Goal: Communication & Community: Participate in discussion

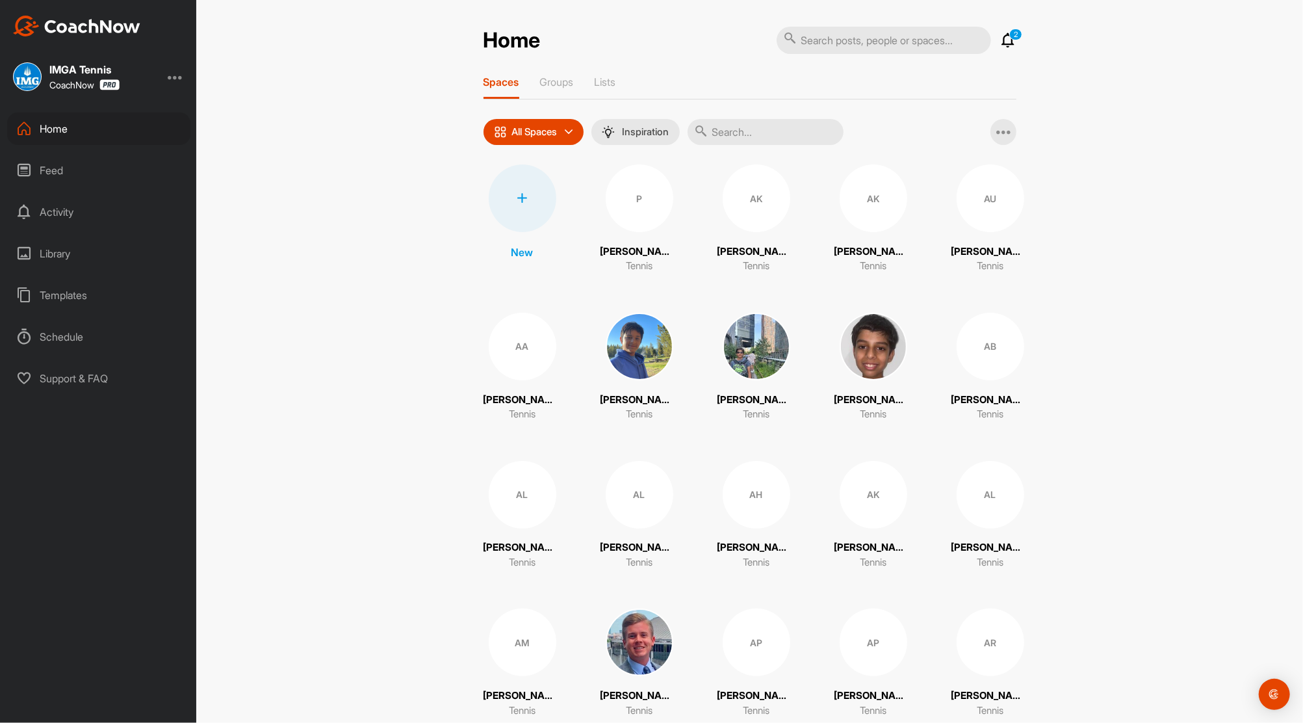
click at [1002, 40] on icon at bounding box center [1009, 40] width 16 height 16
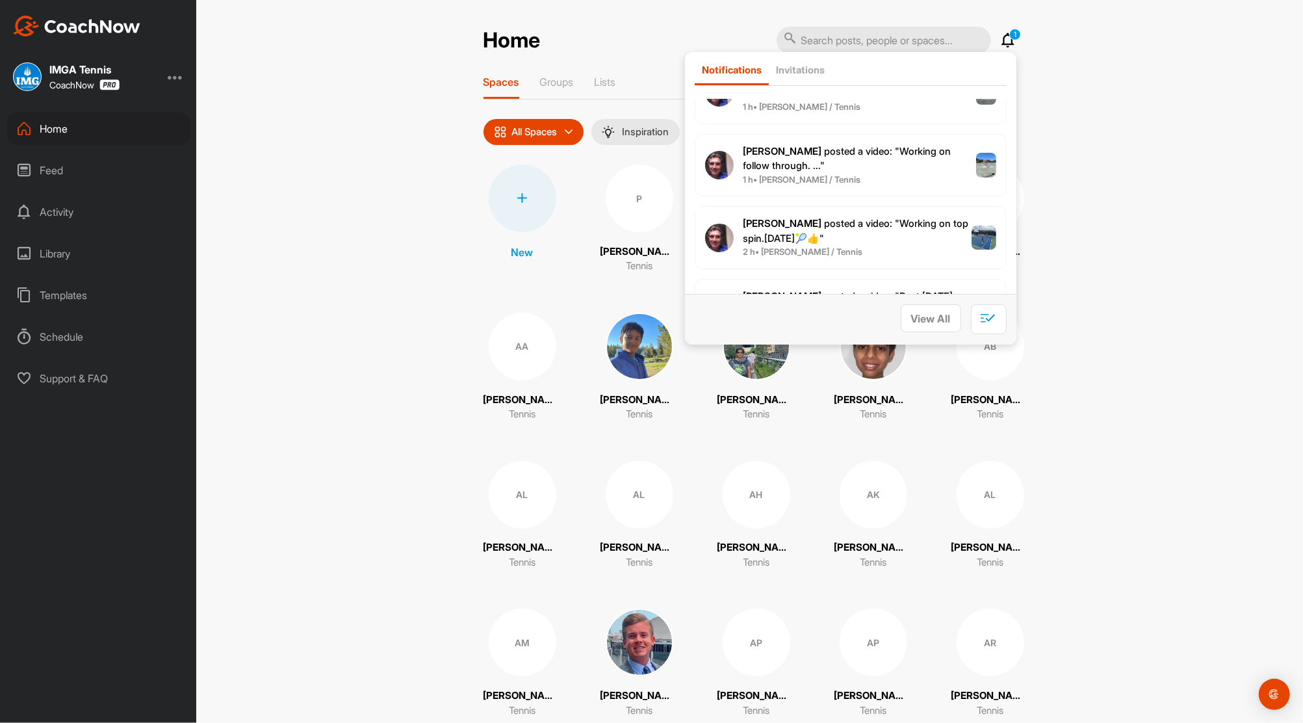
scroll to position [173, 0]
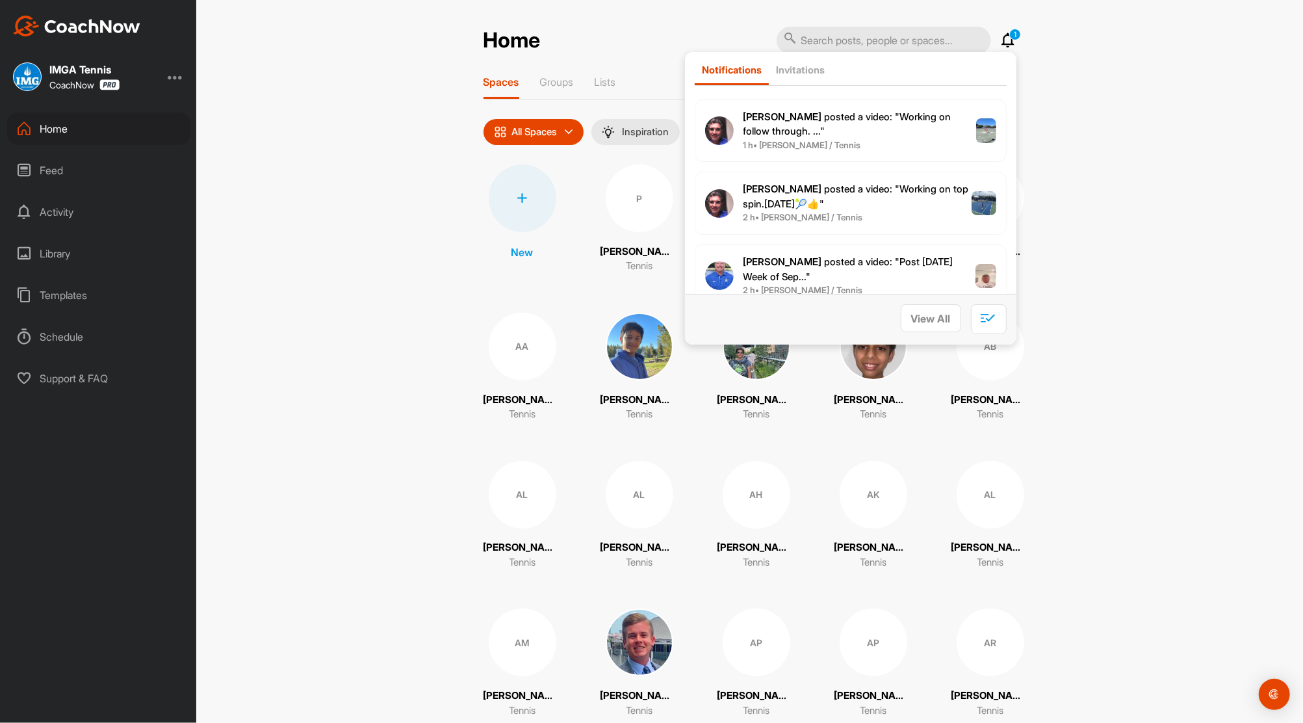
click at [47, 174] on div "Feed" at bounding box center [98, 170] width 183 height 32
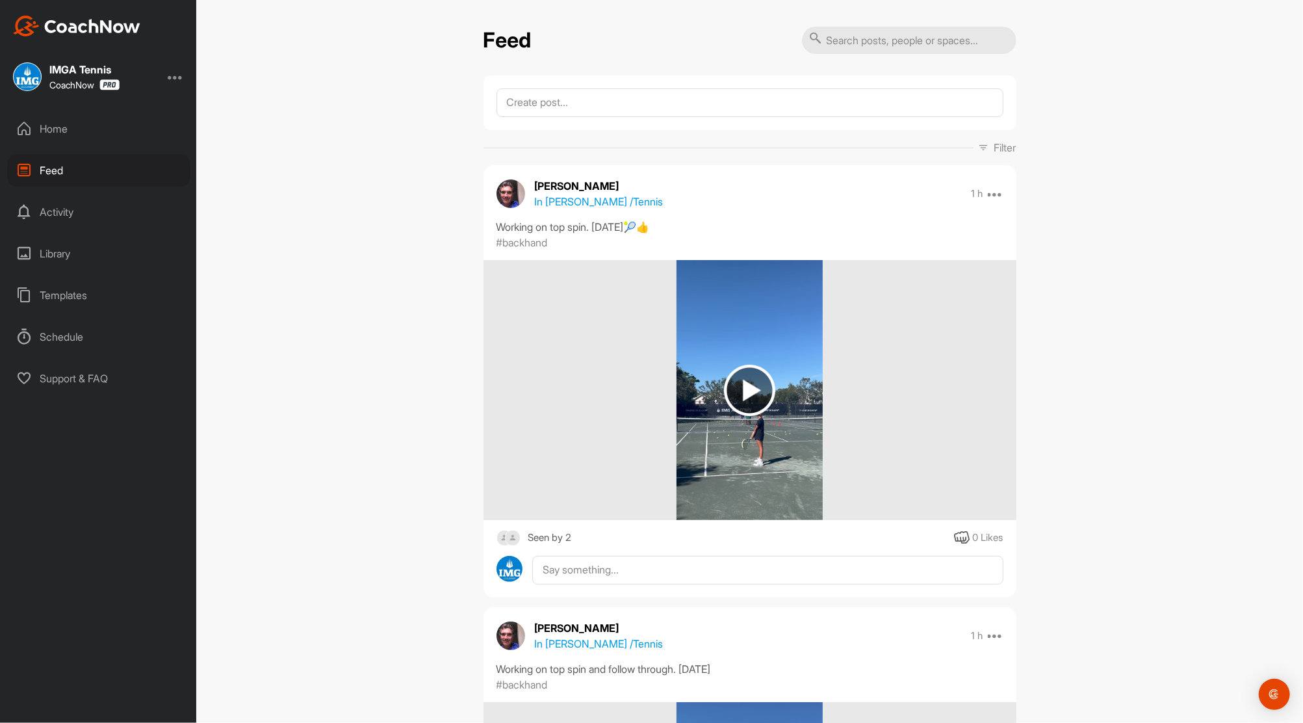
click at [758, 374] on img at bounding box center [749, 390] width 51 height 51
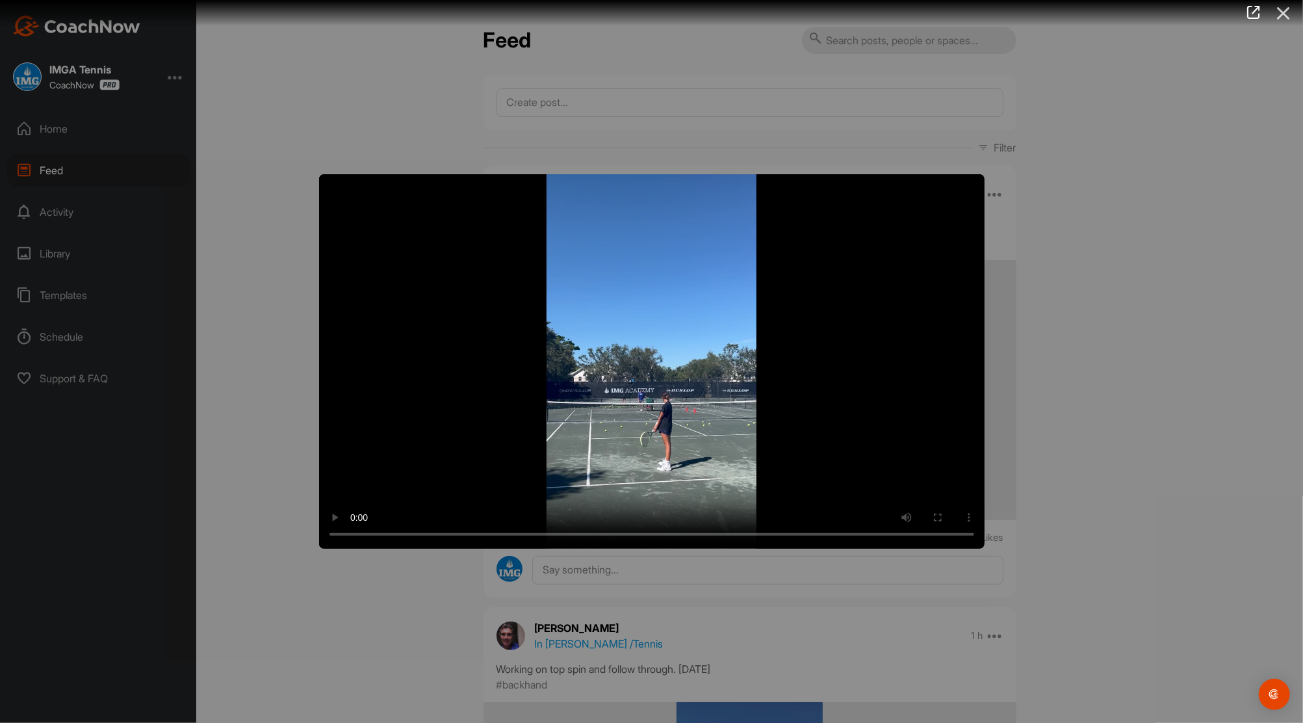
click at [1285, 13] on icon at bounding box center [1284, 13] width 30 height 24
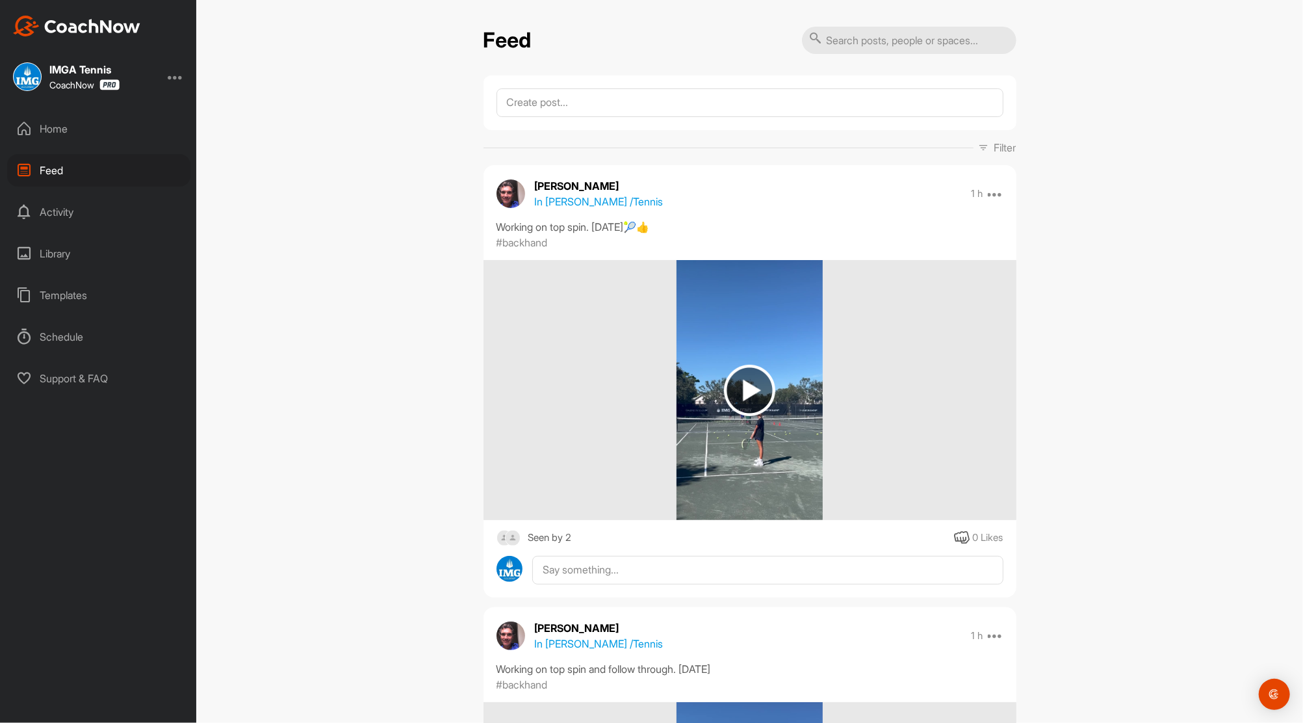
click at [59, 129] on div "Home" at bounding box center [98, 128] width 183 height 32
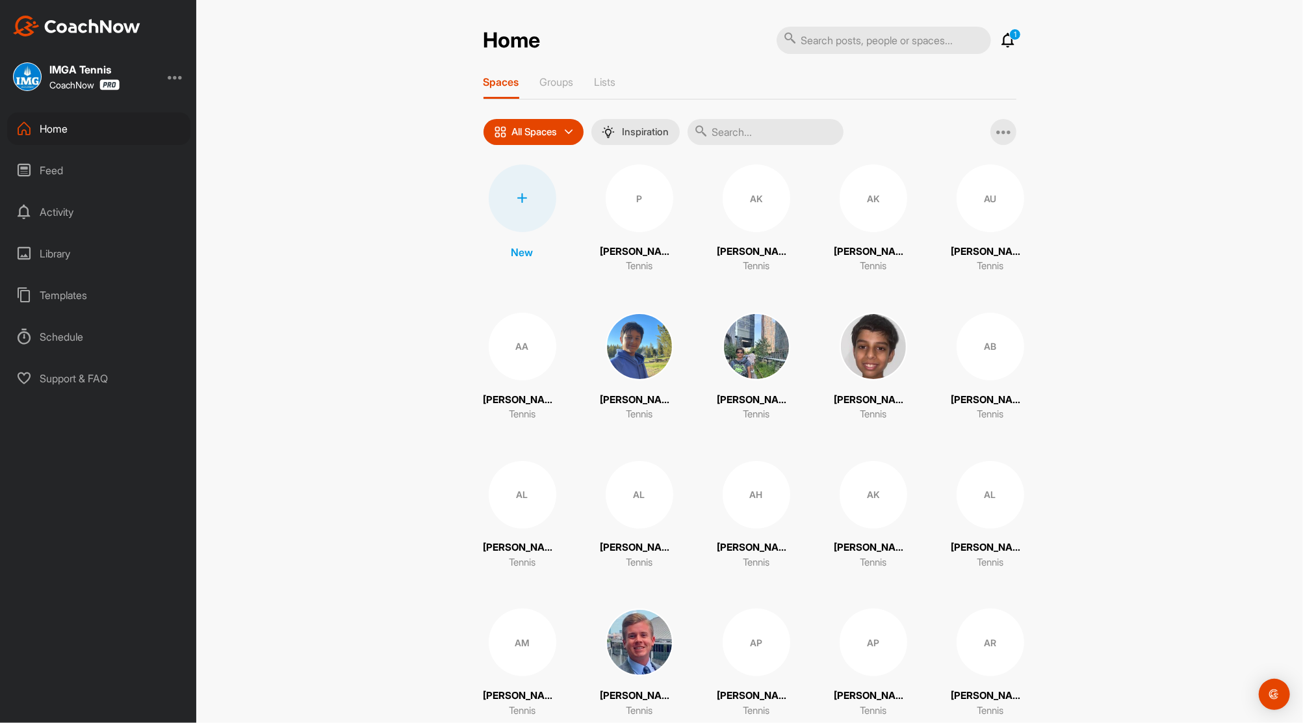
click at [1001, 39] on icon at bounding box center [1009, 40] width 16 height 16
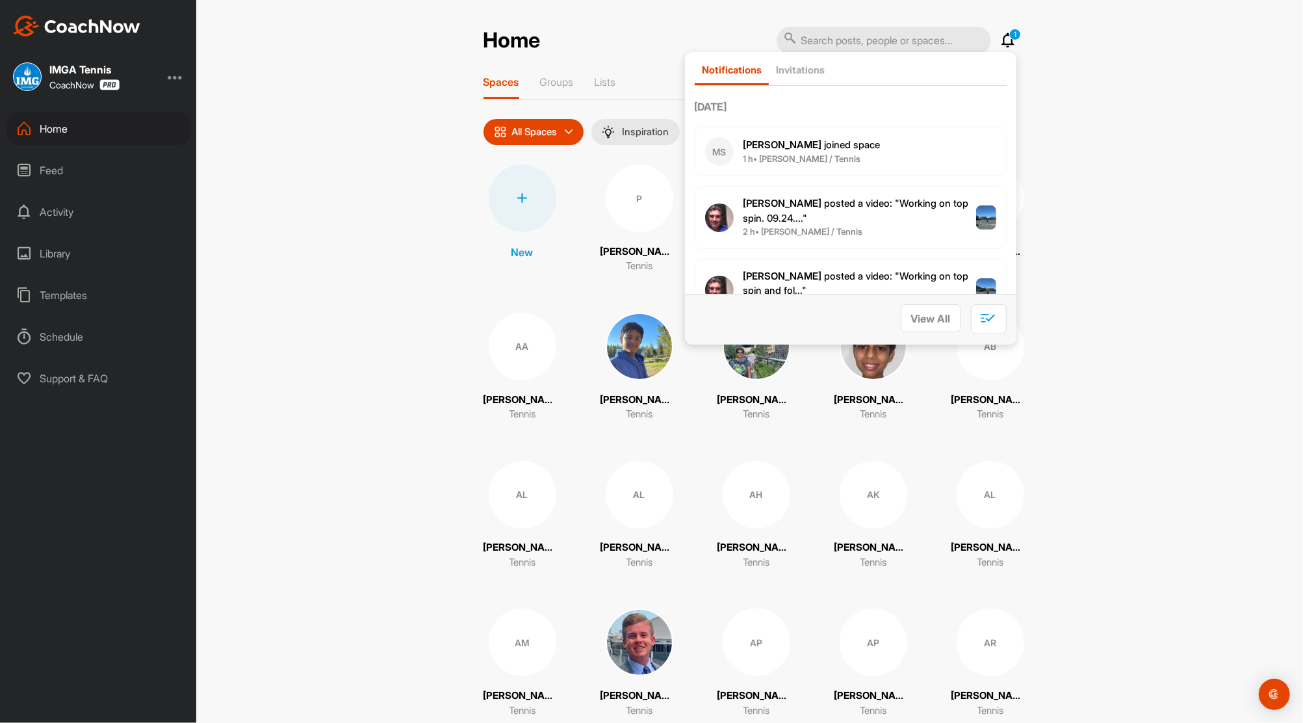
click at [844, 166] on div "[PERSON_NAME] joined space 1 h • [PERSON_NAME] / Tennis" at bounding box center [851, 151] width 312 height 49
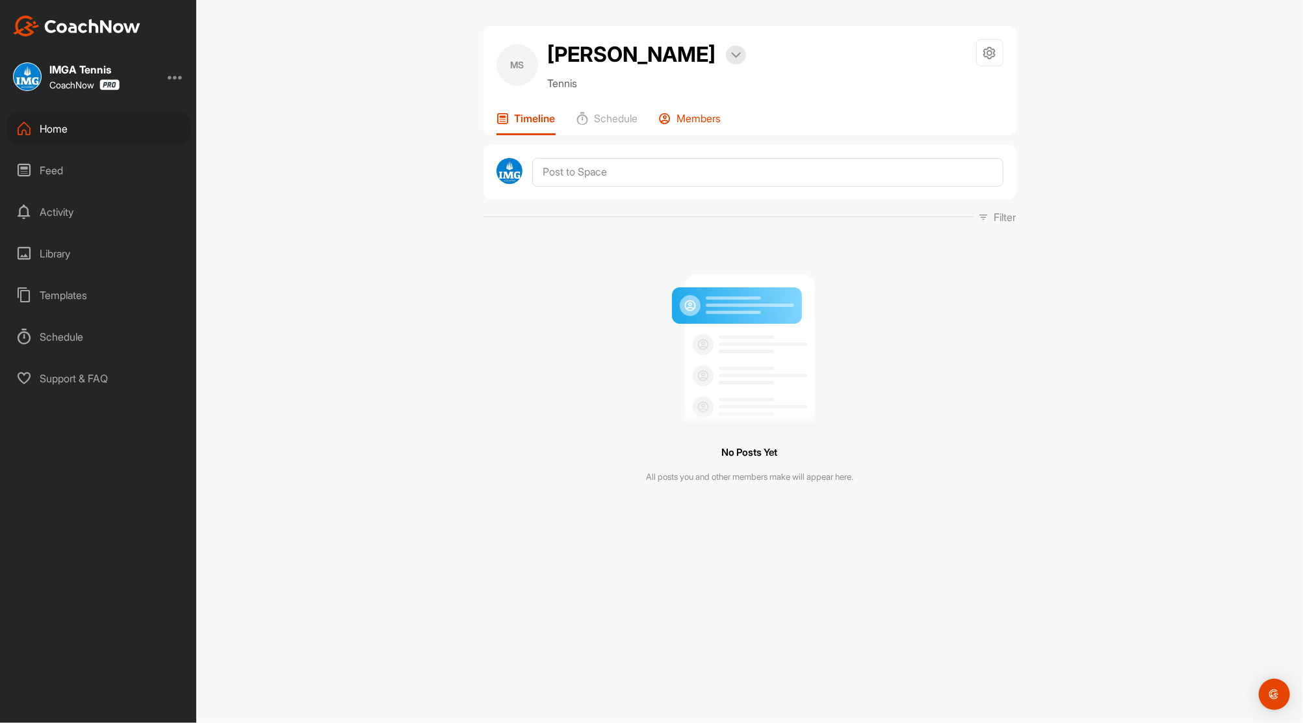
click at [706, 118] on p "Members" at bounding box center [699, 118] width 44 height 13
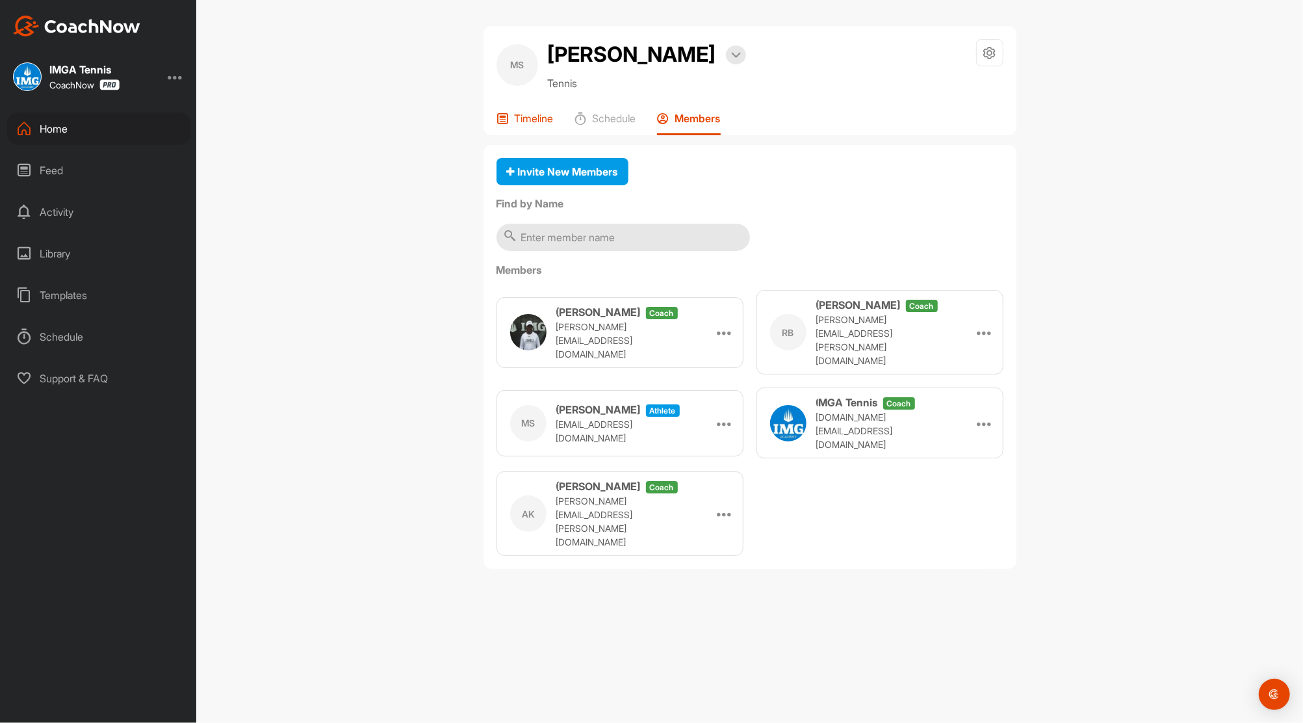
click at [523, 115] on p "Timeline" at bounding box center [534, 118] width 39 height 13
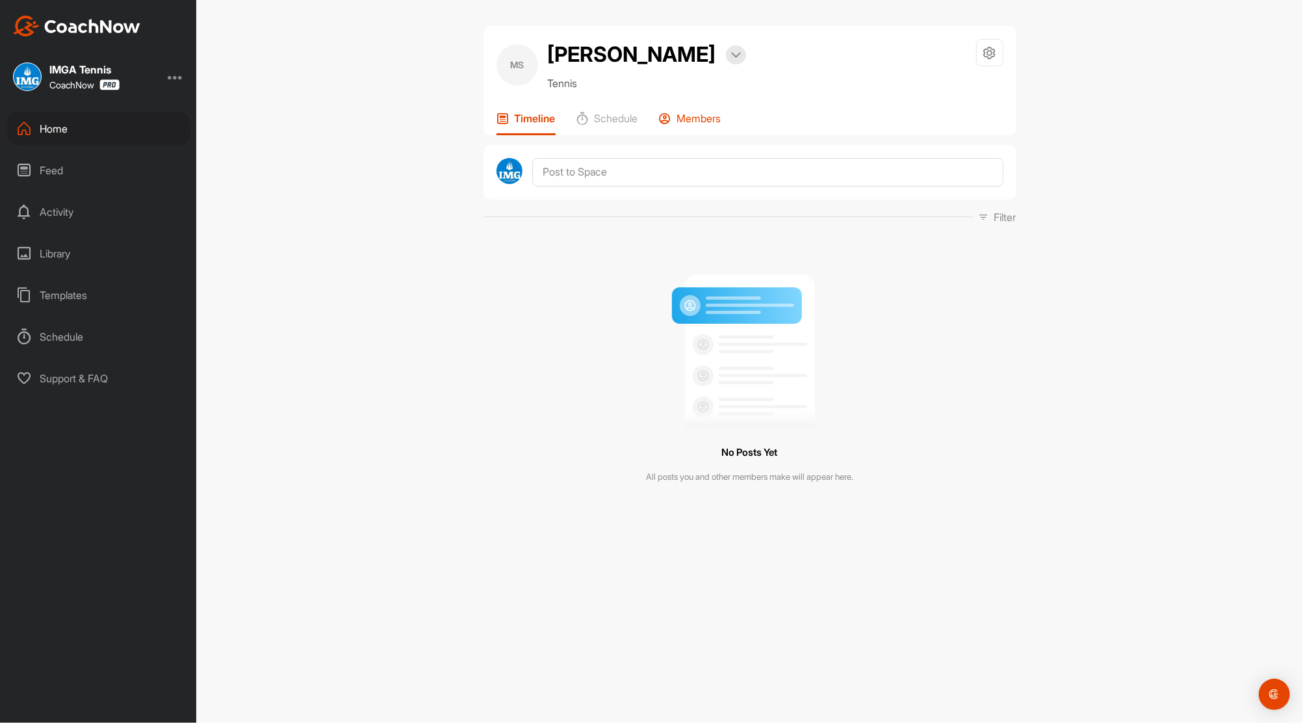
click at [712, 114] on p "Members" at bounding box center [699, 118] width 44 height 13
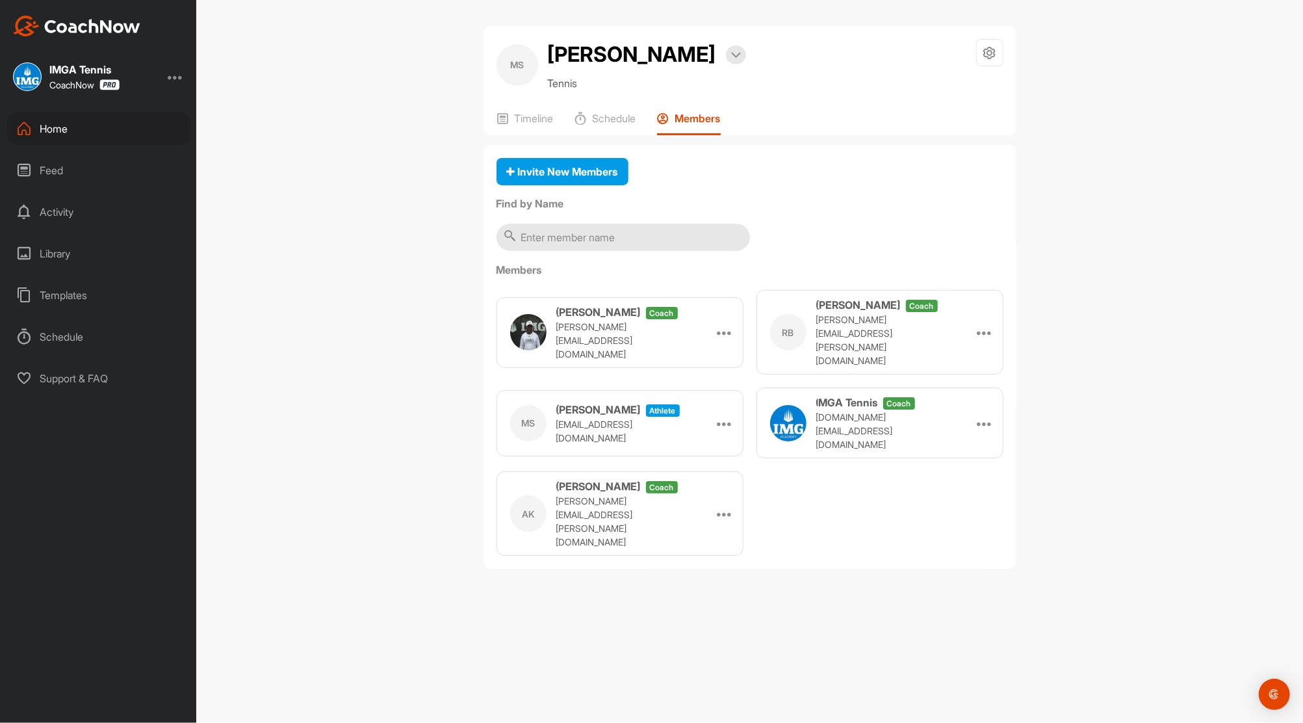
click at [49, 129] on div "Home" at bounding box center [98, 128] width 183 height 32
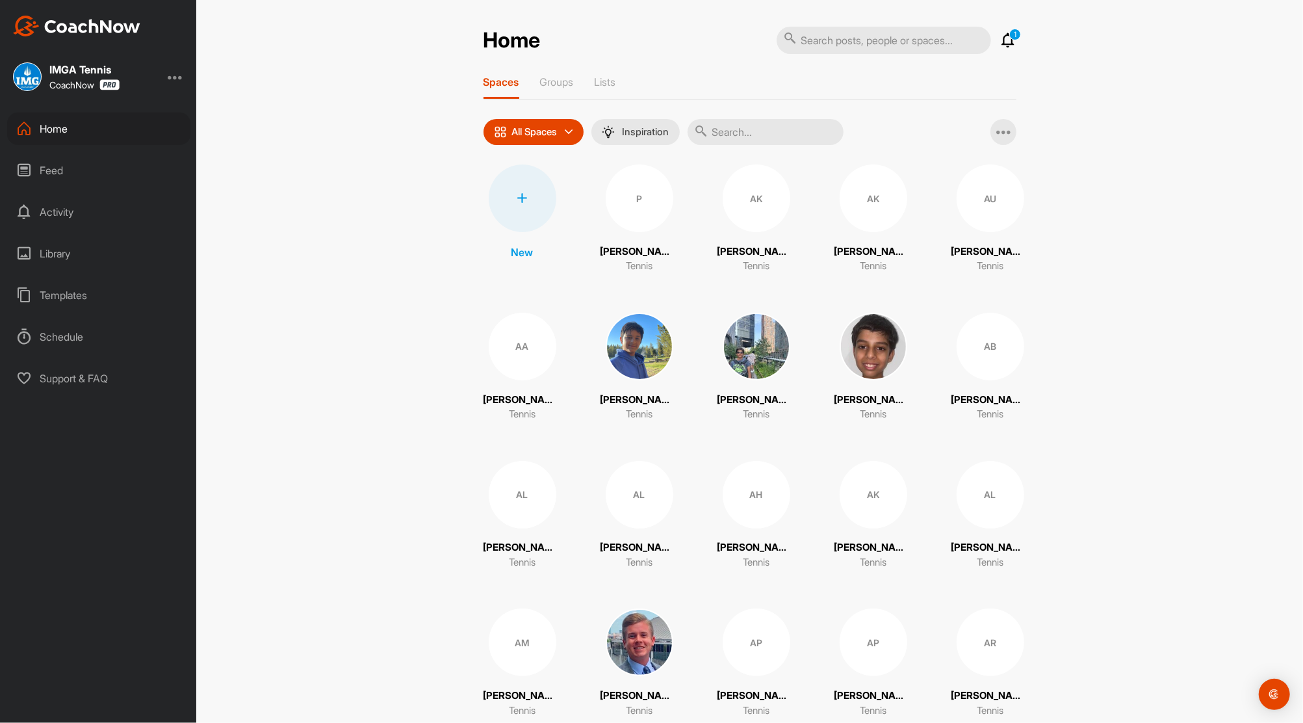
click at [1001, 38] on icon at bounding box center [1009, 40] width 16 height 16
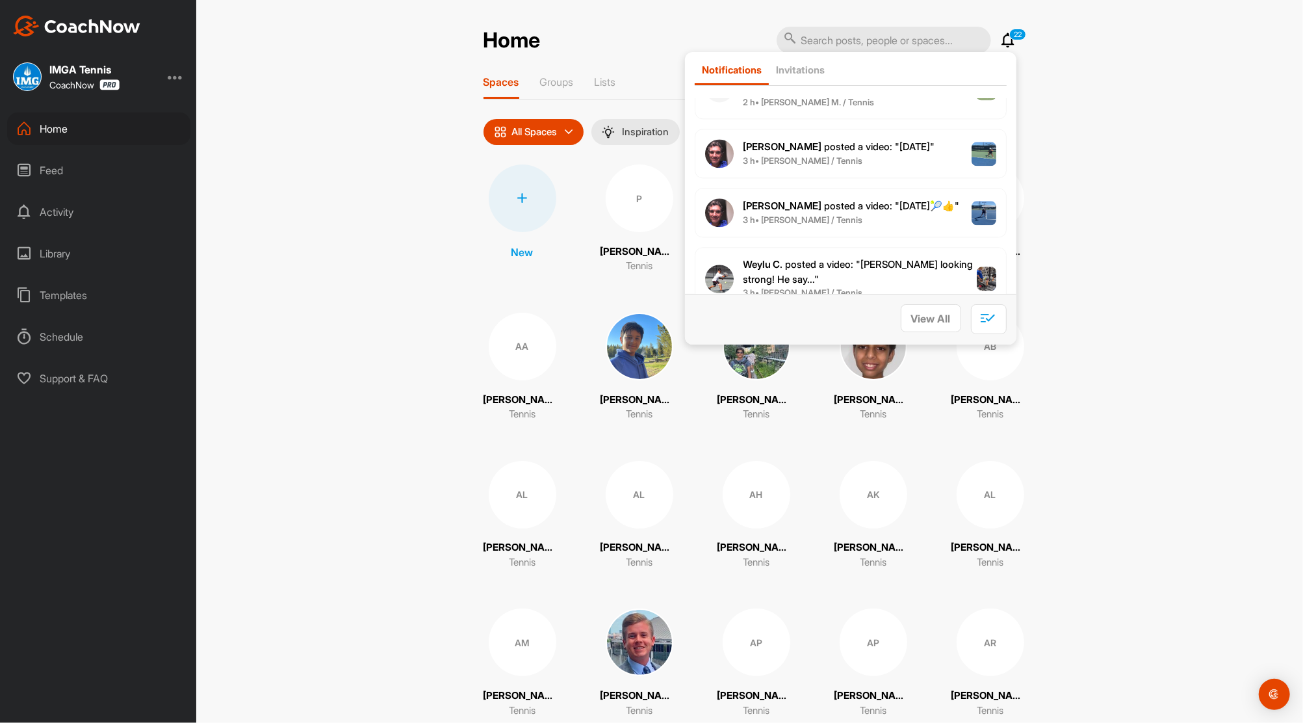
scroll to position [2496, 0]
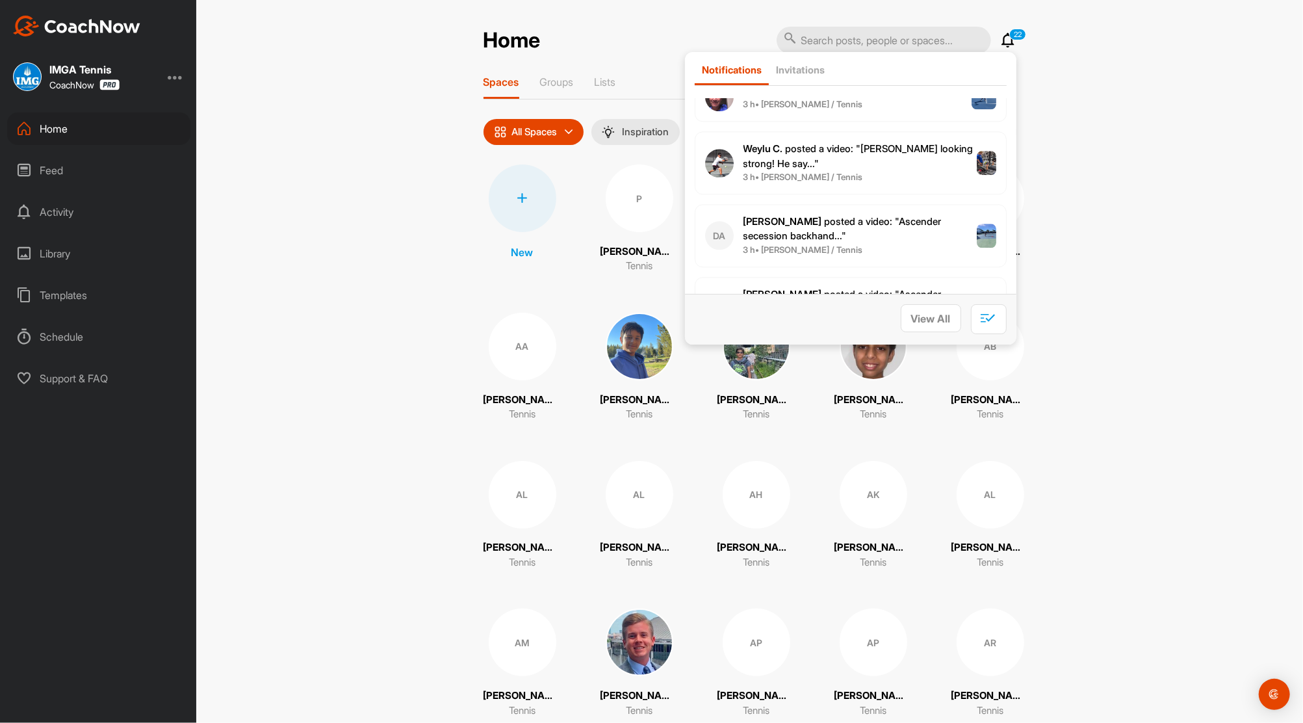
click at [811, 149] on p "Weylu C. posted a video : " [PERSON_NAME] looking strong! He say... "" at bounding box center [861, 156] width 234 height 29
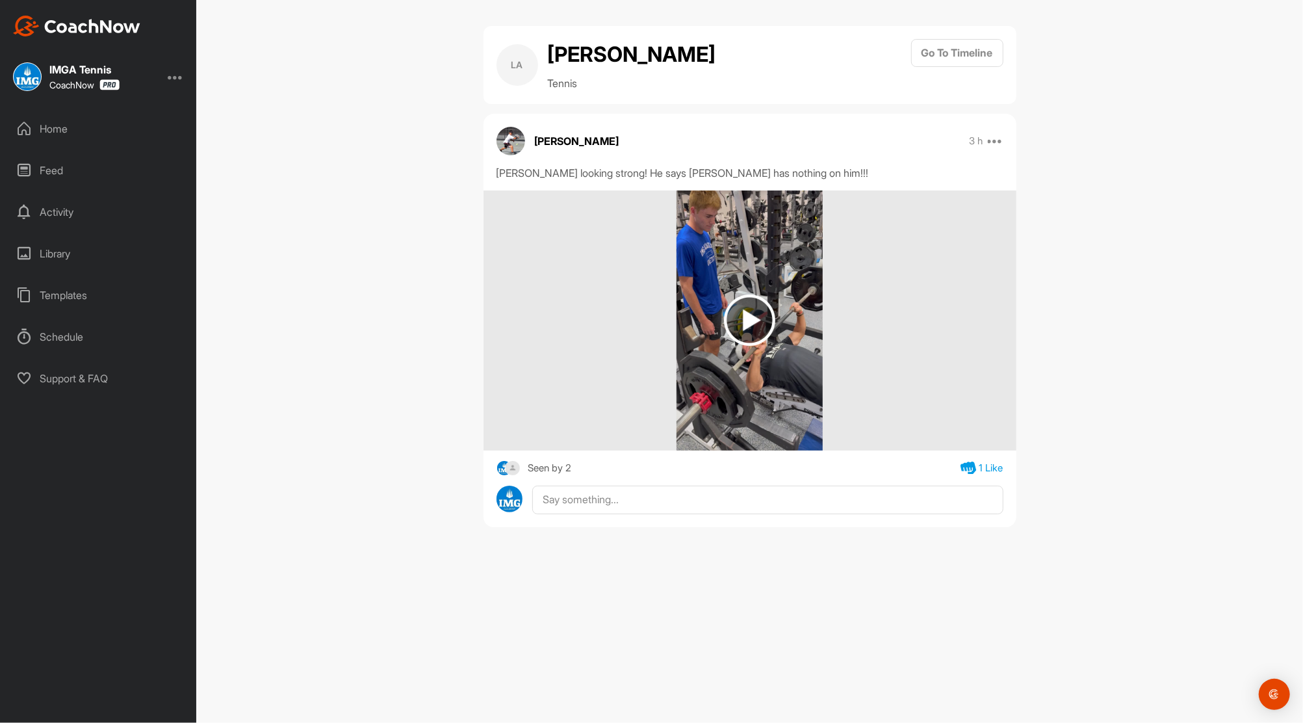
click at [744, 325] on img at bounding box center [749, 319] width 51 height 51
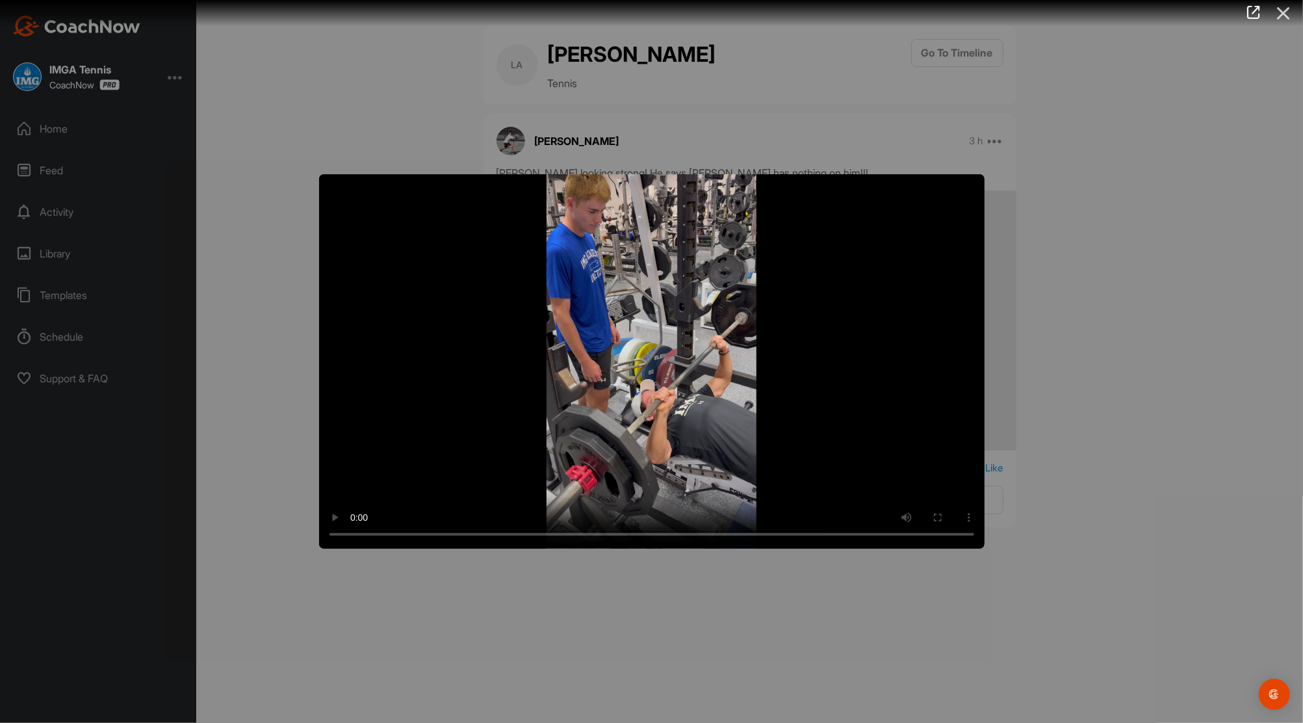
click at [1282, 10] on icon at bounding box center [1284, 13] width 30 height 24
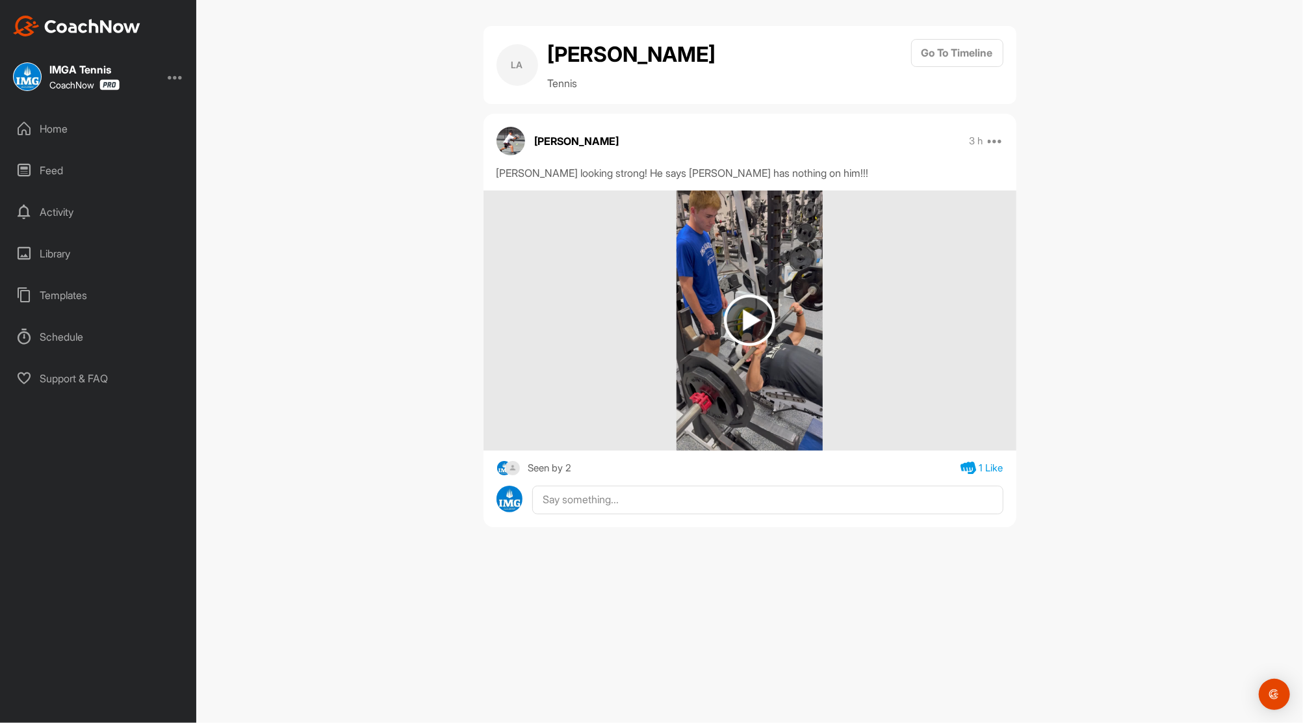
click at [53, 127] on div "Home" at bounding box center [98, 128] width 183 height 32
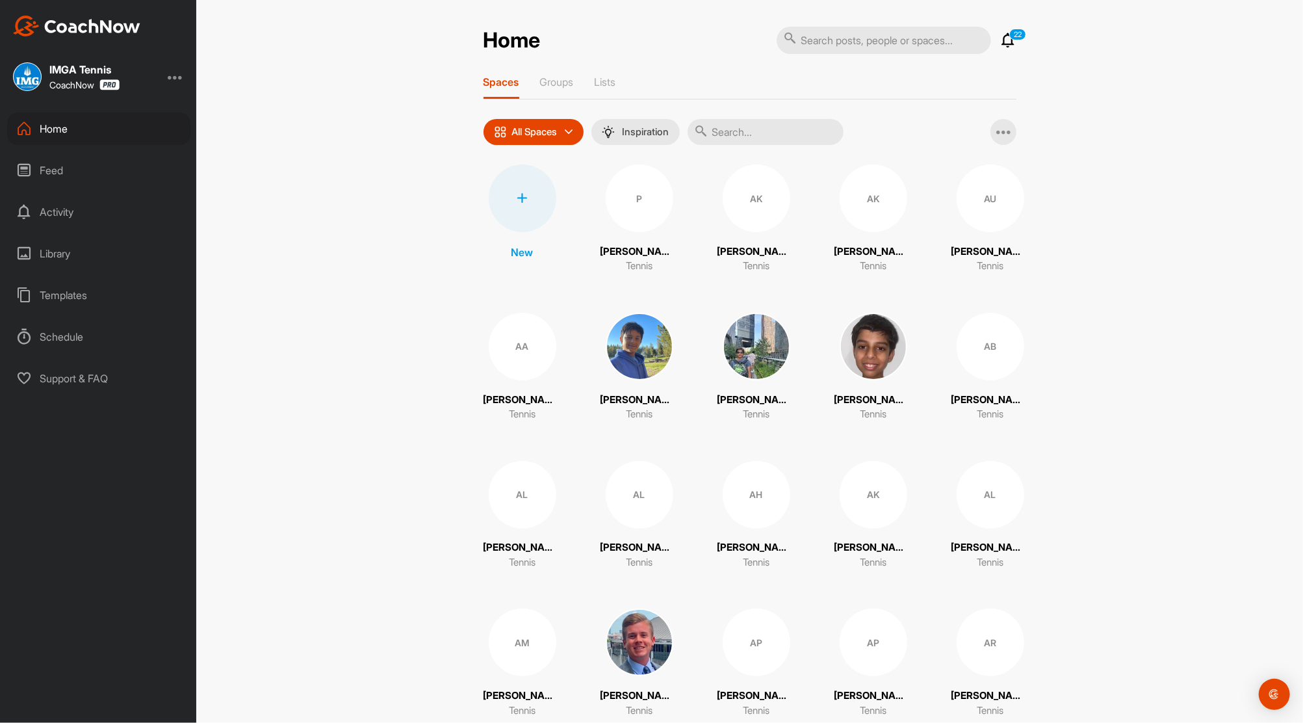
click at [1004, 42] on icon at bounding box center [1009, 40] width 16 height 16
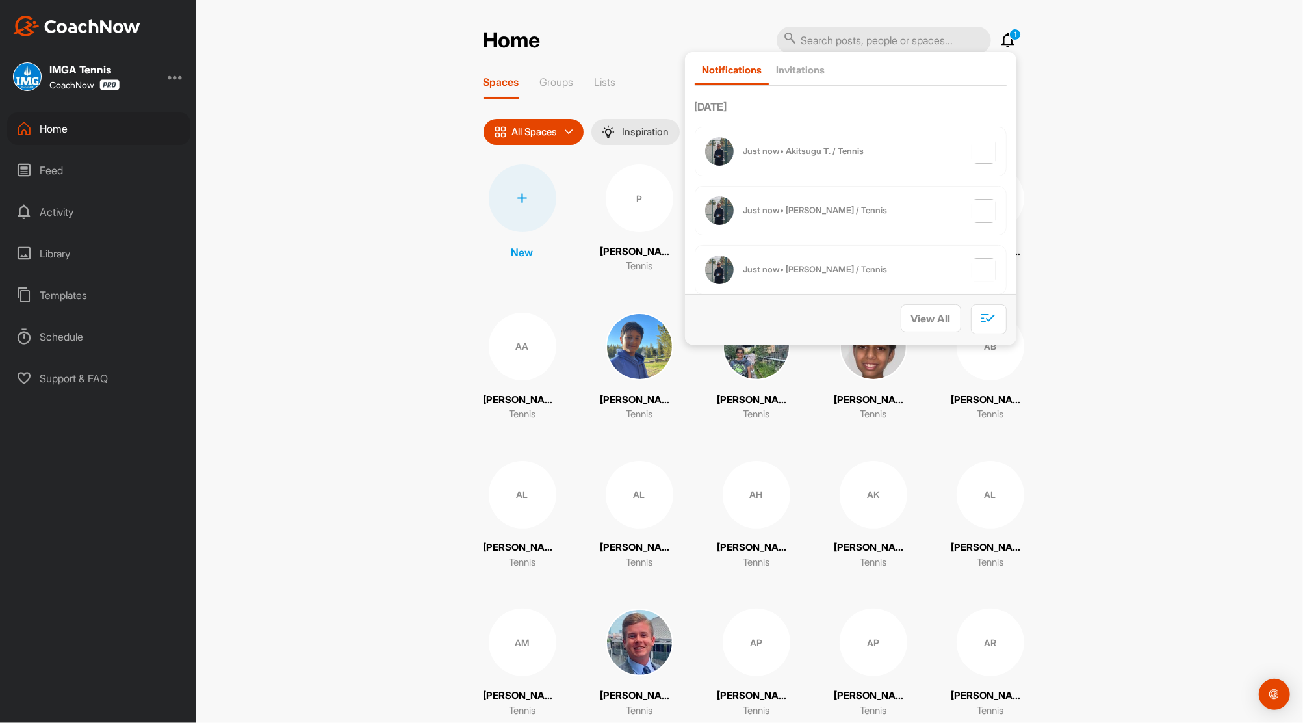
click at [790, 157] on div "Just now • Akitsugu T. / Tennis" at bounding box center [784, 151] width 159 height 29
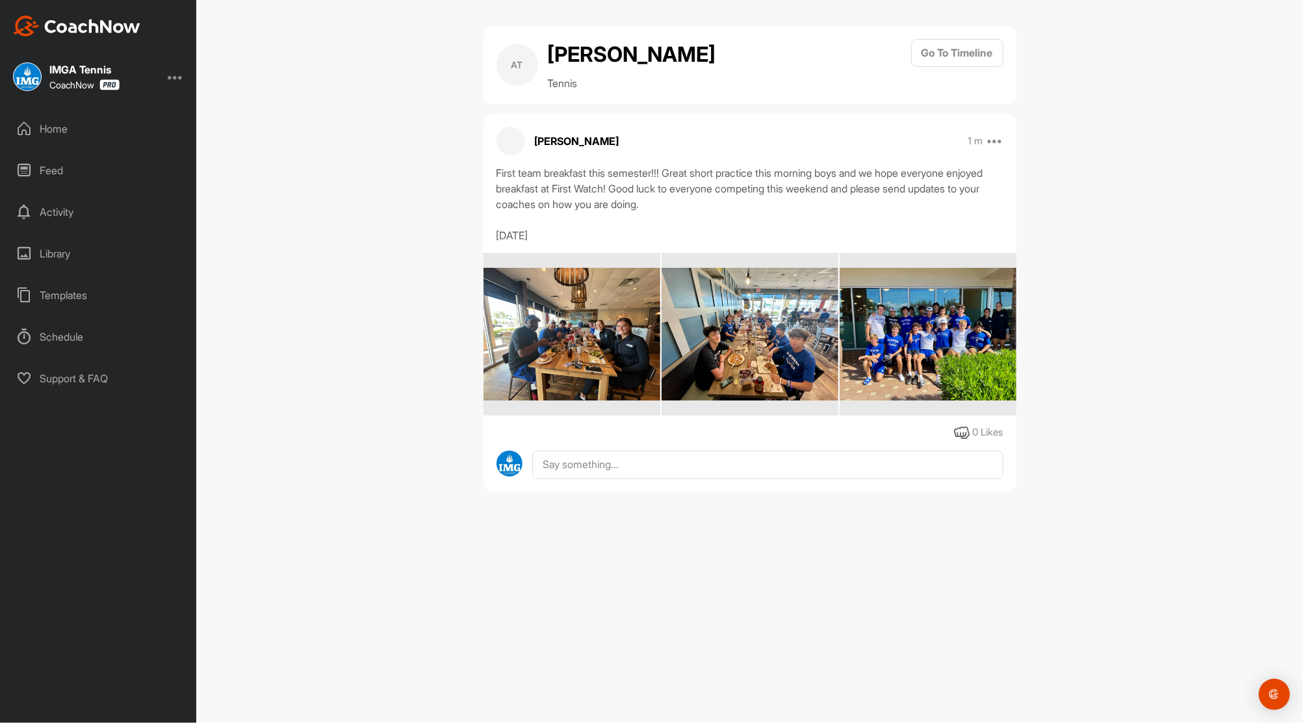
click at [49, 122] on div "Home" at bounding box center [98, 128] width 183 height 32
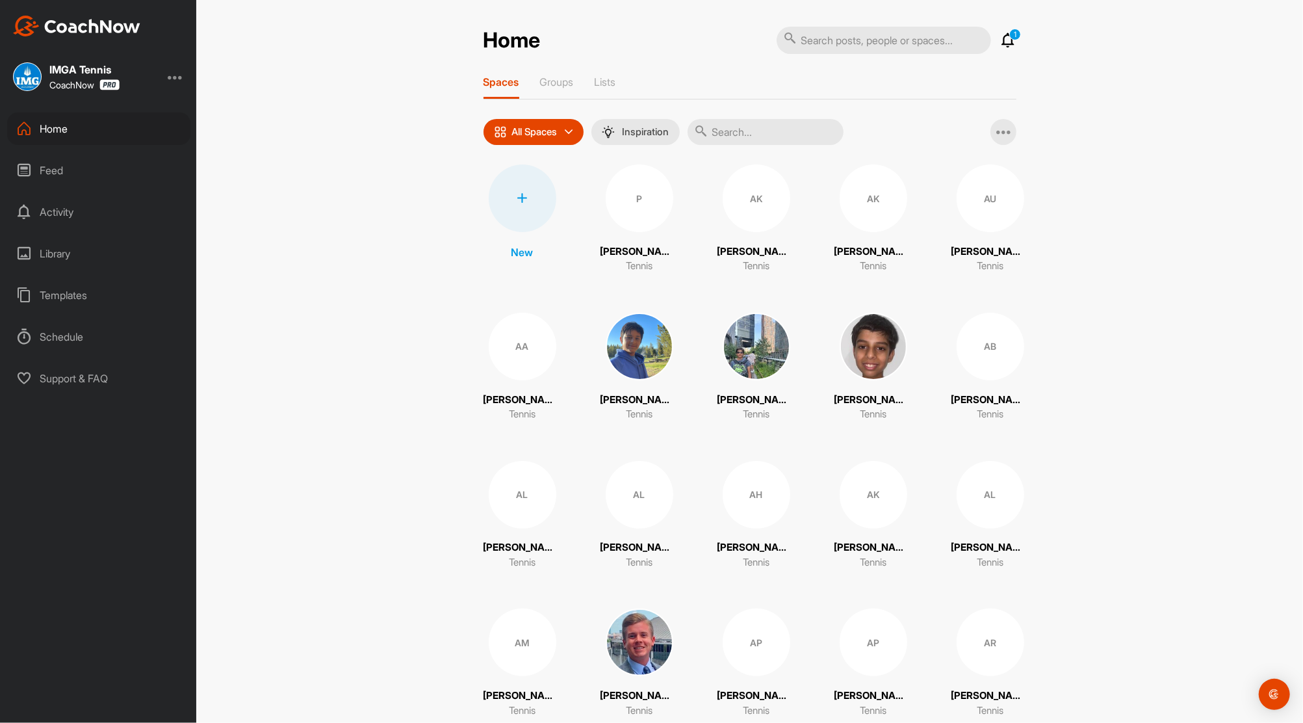
click at [1001, 40] on icon at bounding box center [1009, 40] width 16 height 16
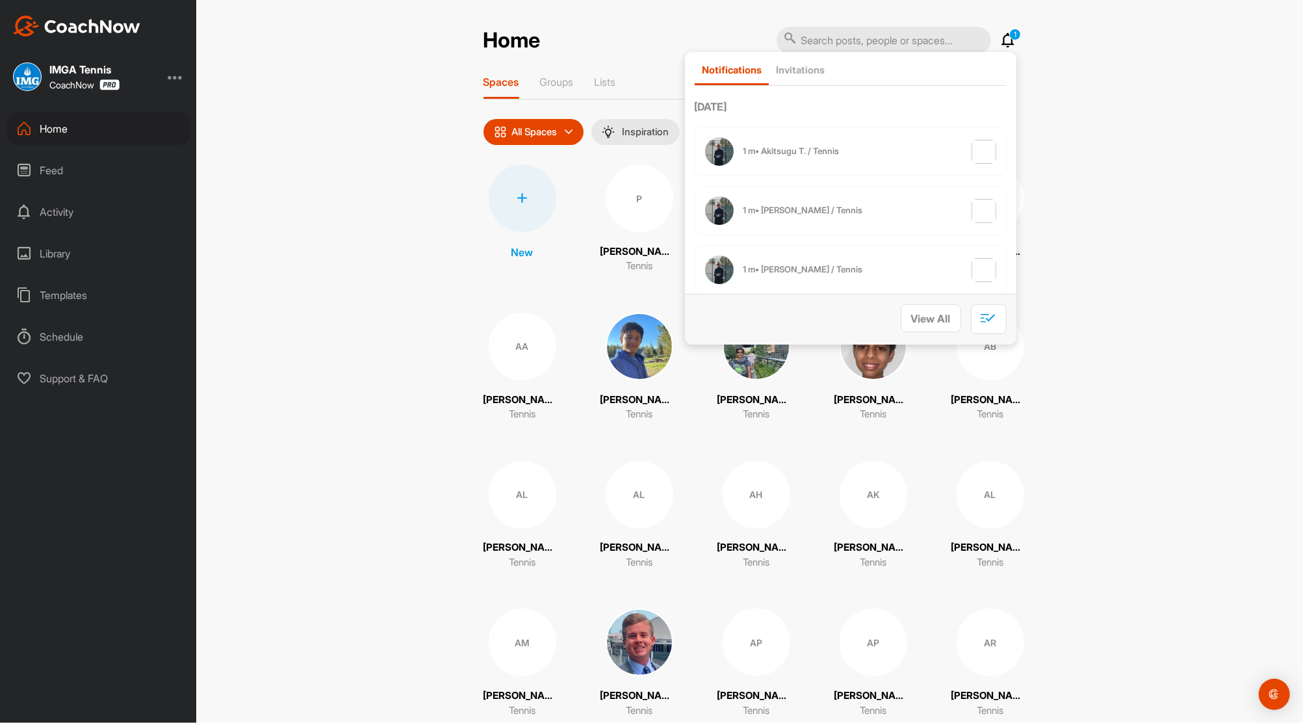
click at [51, 160] on div "Feed" at bounding box center [98, 170] width 183 height 32
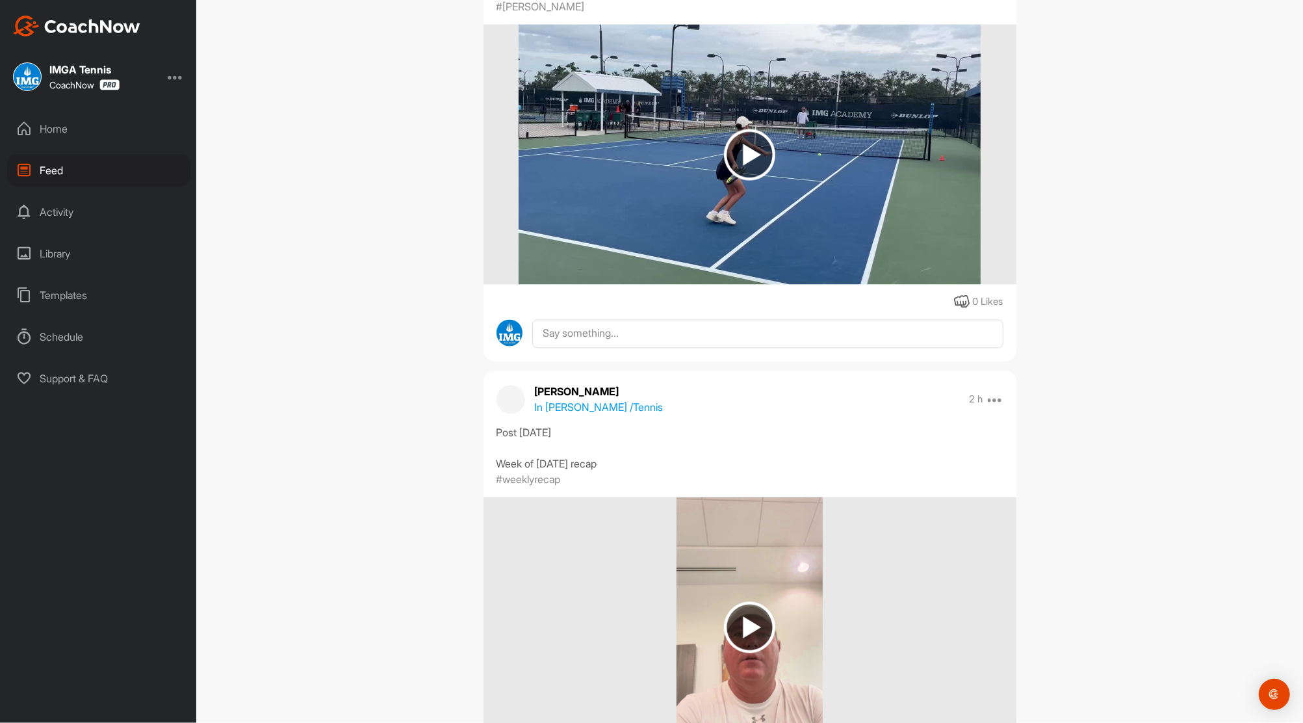
scroll to position [9754, 0]
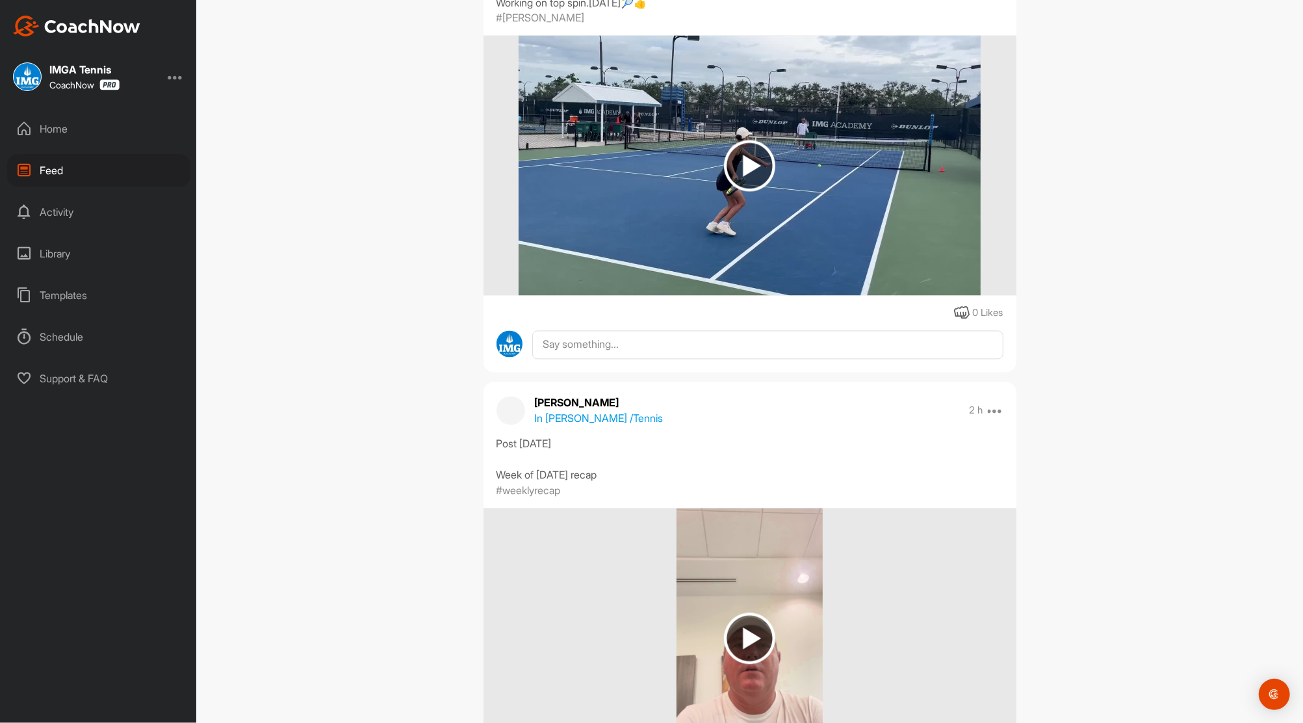
click at [746, 161] on img at bounding box center [749, 165] width 51 height 51
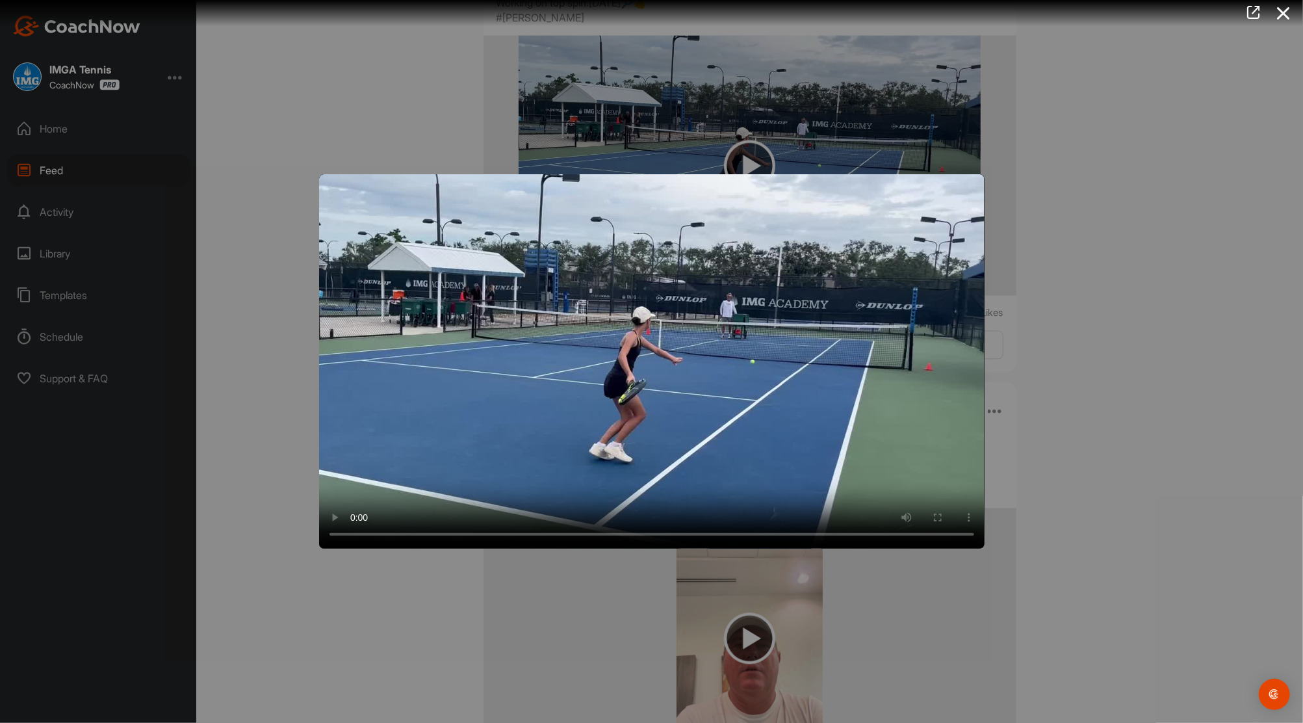
click at [1223, 161] on div at bounding box center [651, 361] width 1303 height 723
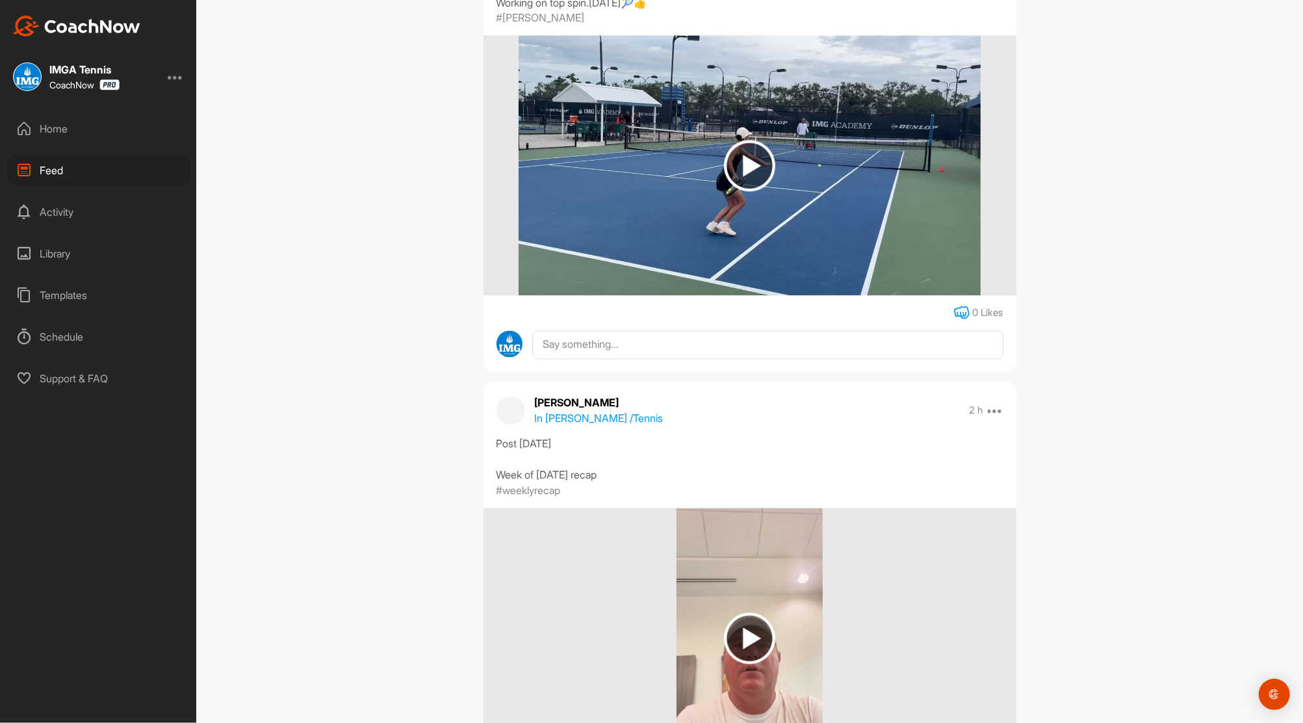
click at [957, 311] on icon at bounding box center [962, 313] width 16 height 16
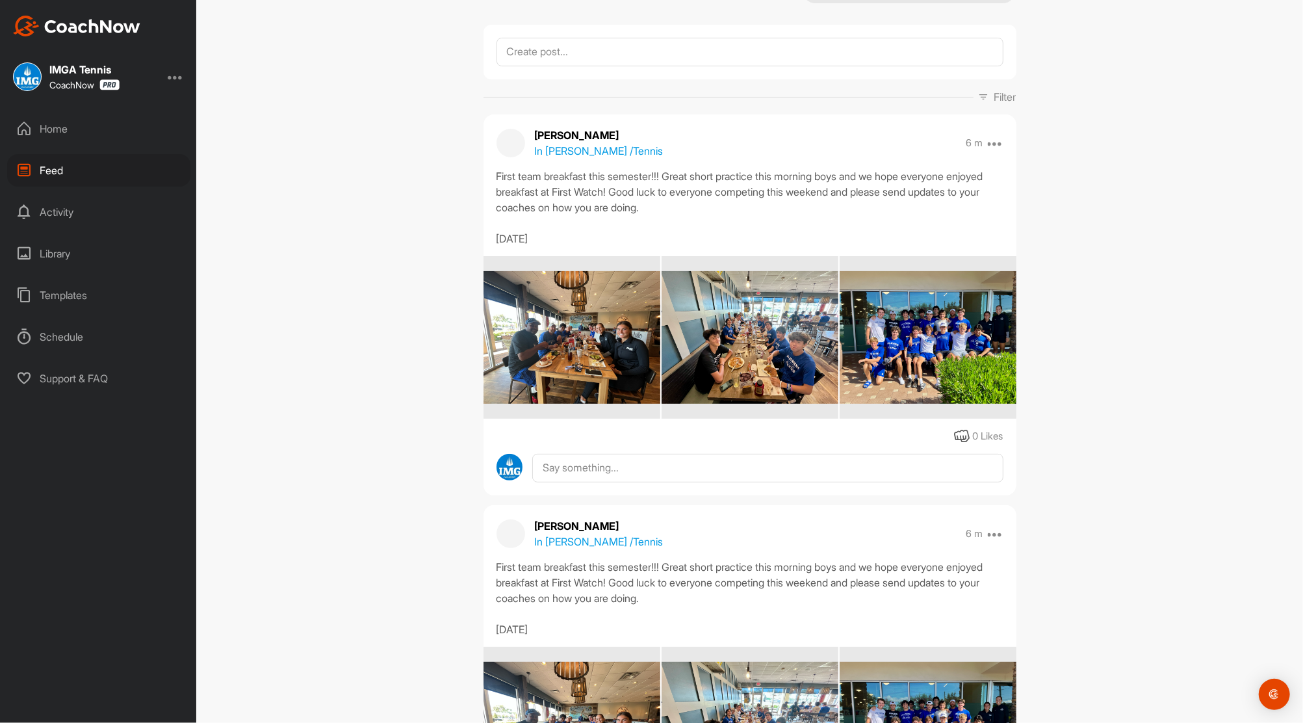
scroll to position [0, 0]
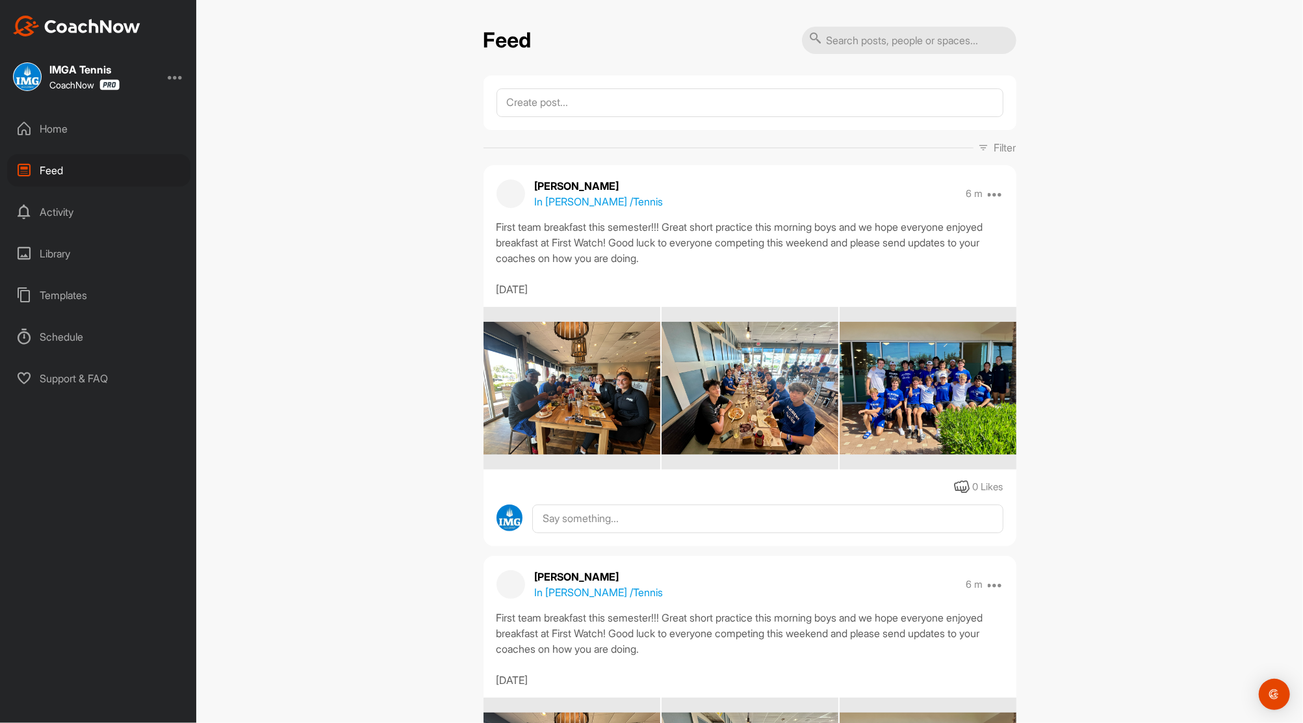
click at [46, 133] on div "Home" at bounding box center [98, 128] width 183 height 32
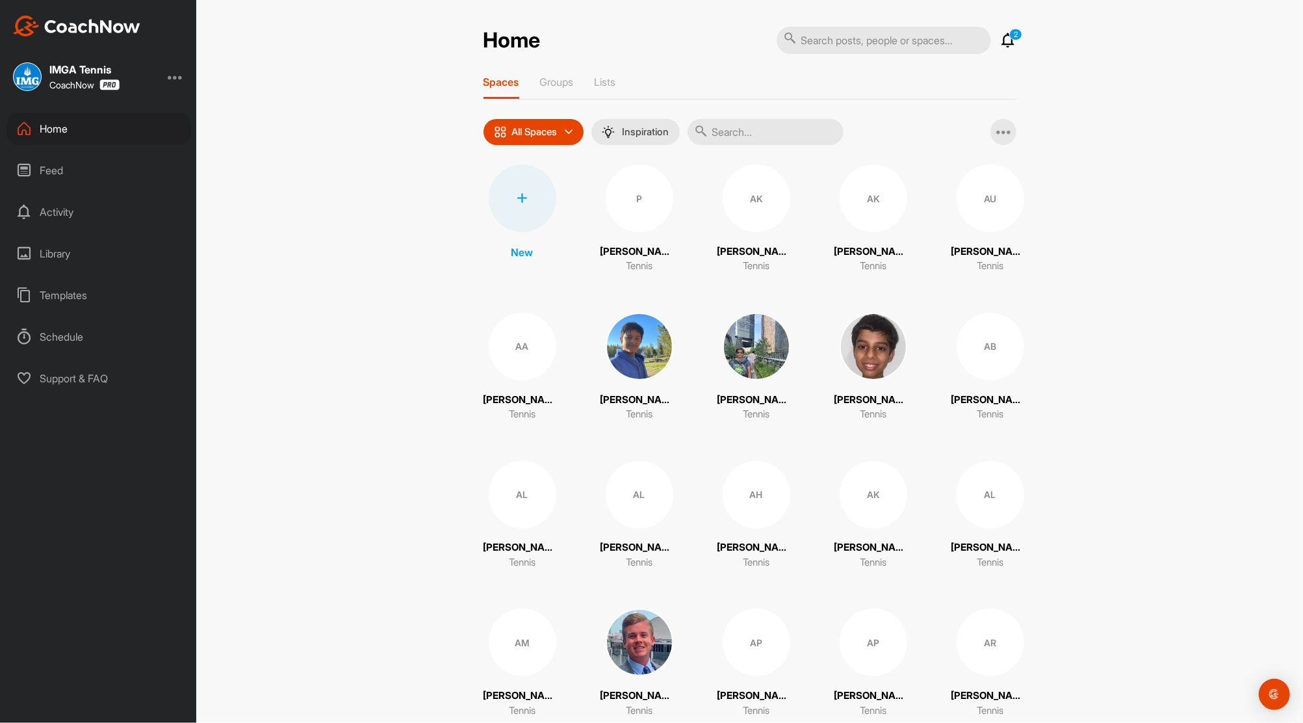
click at [1001, 42] on icon at bounding box center [1009, 40] width 16 height 16
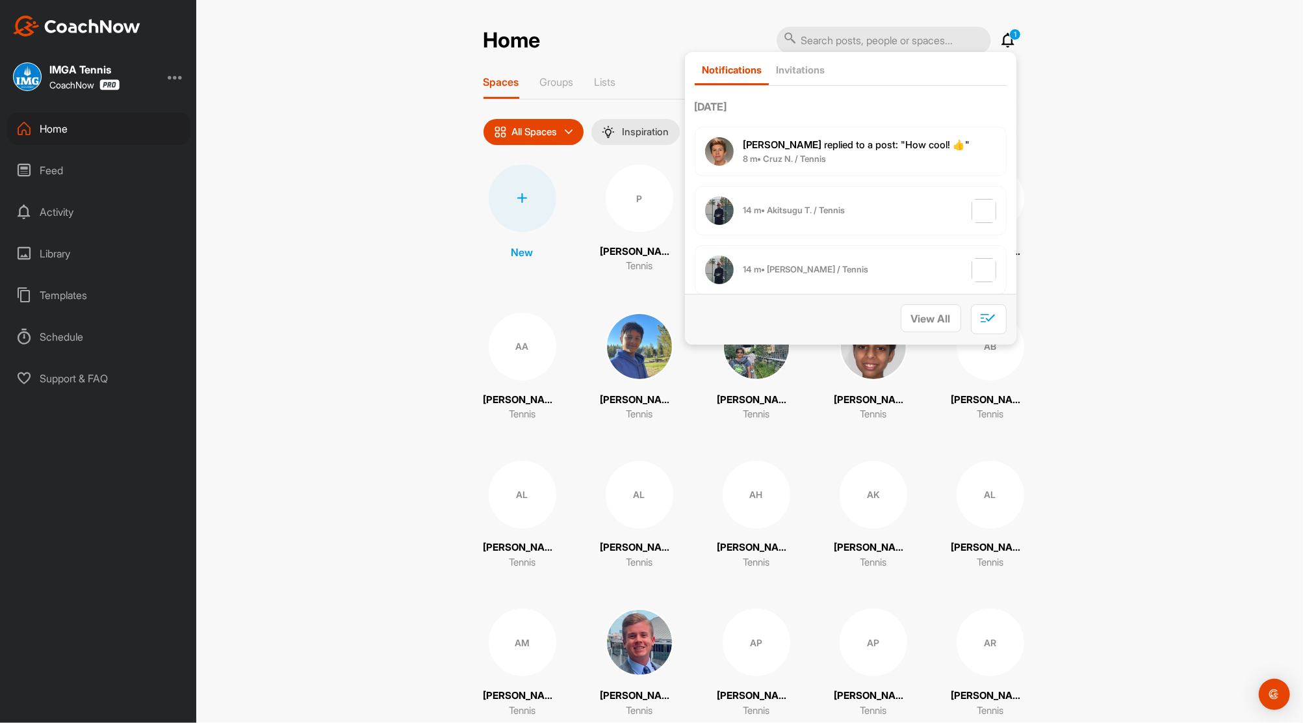
click at [826, 146] on span "[PERSON_NAME] replied to a post : "How cool! 👍"" at bounding box center [857, 144] width 227 height 12
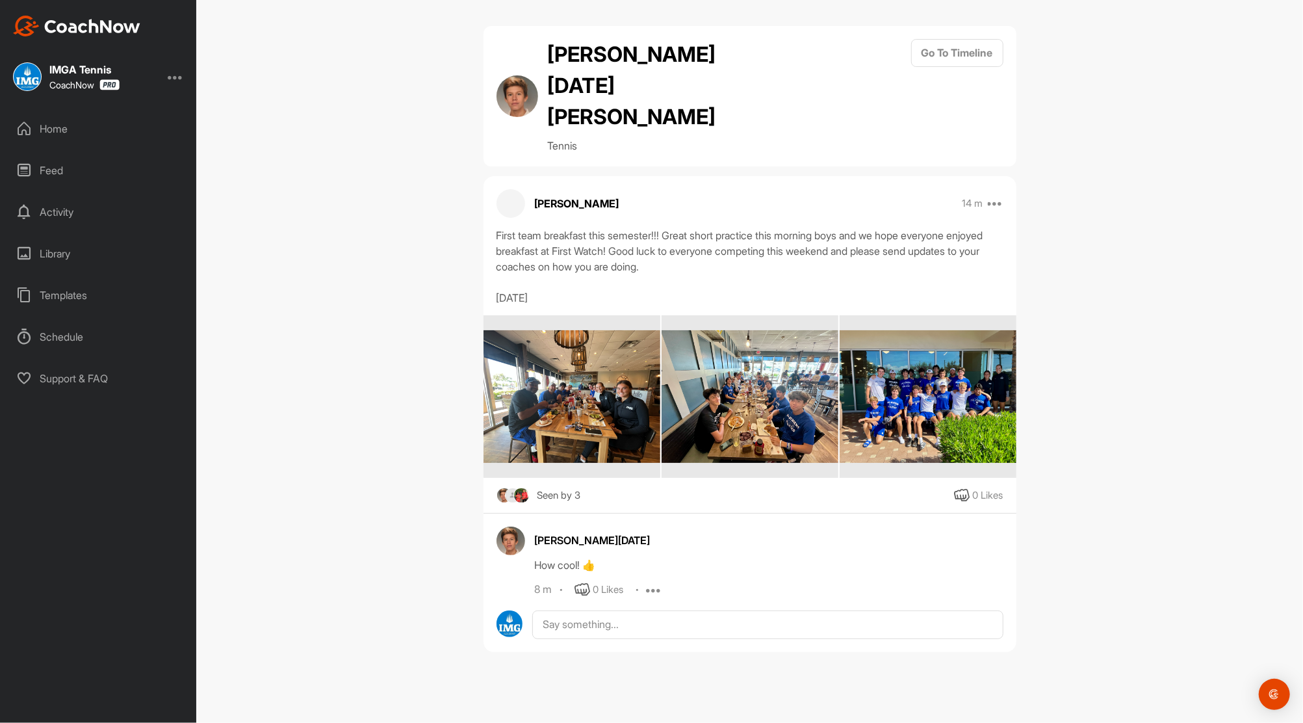
click at [55, 125] on div "Home" at bounding box center [98, 128] width 183 height 32
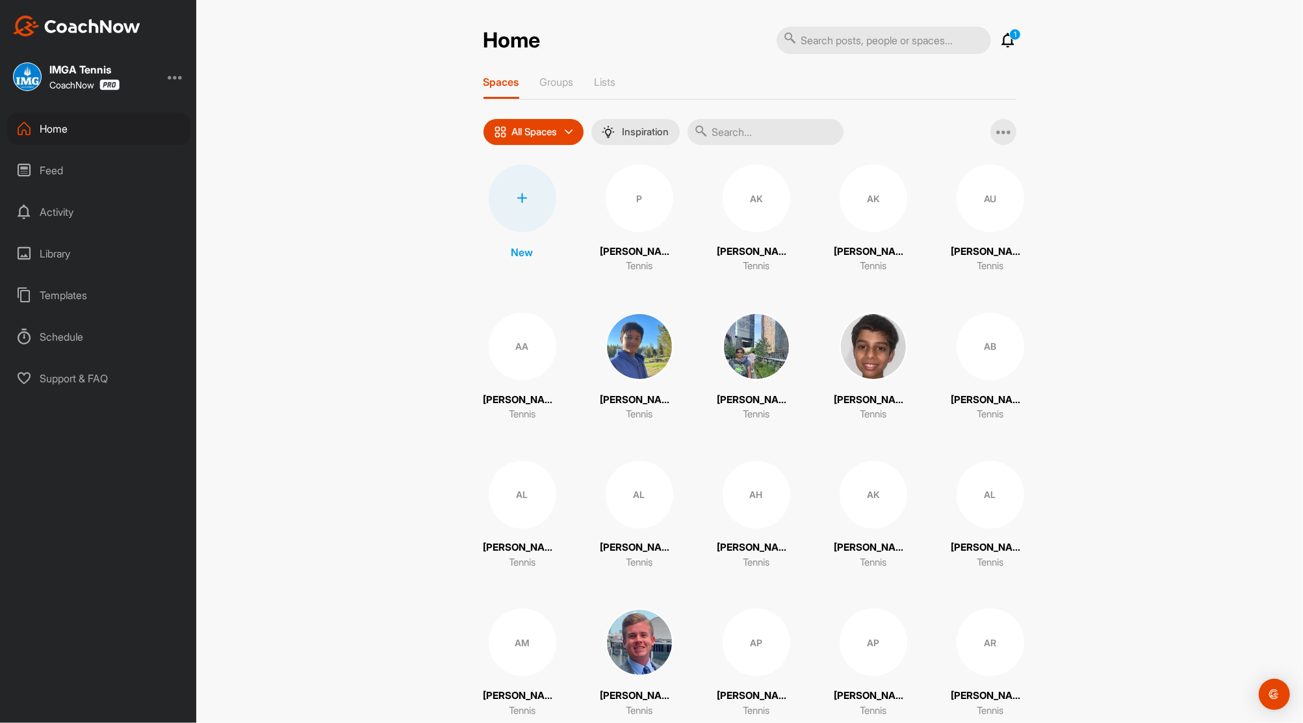
click at [1002, 39] on icon at bounding box center [1009, 40] width 16 height 16
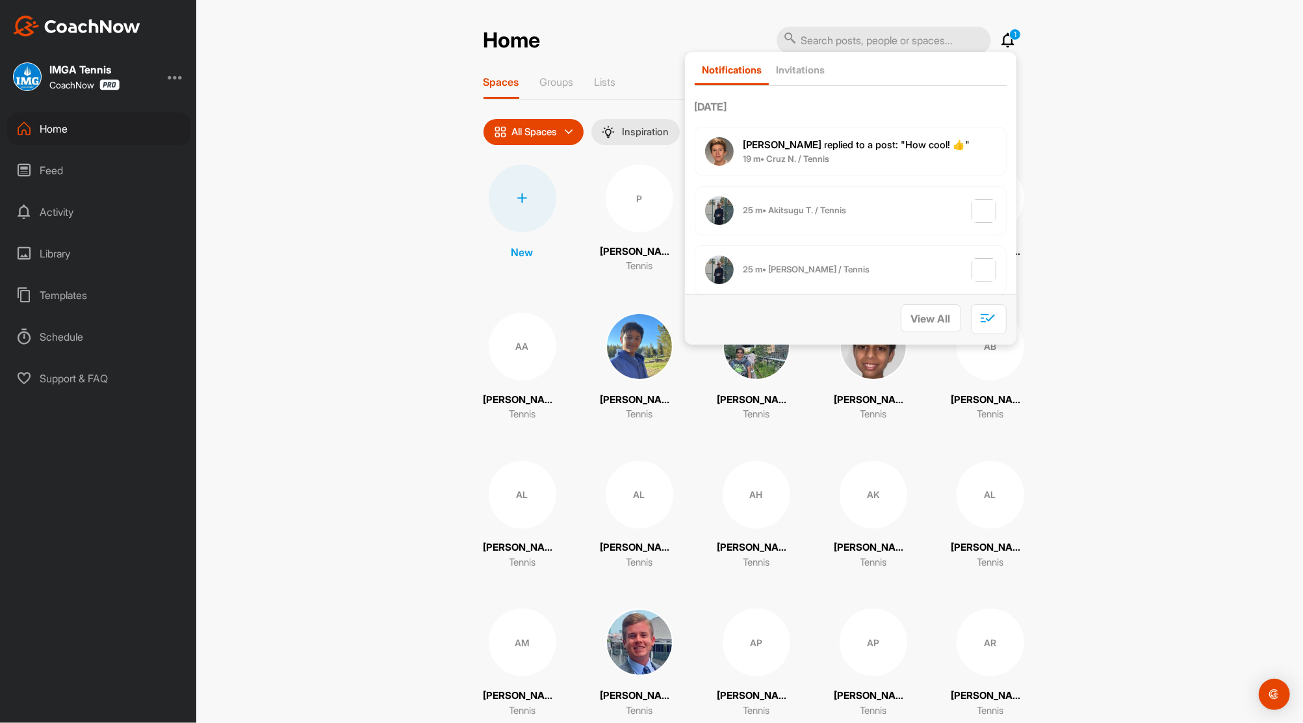
click at [814, 144] on span "[PERSON_NAME] replied to a post : "How cool! 👍"" at bounding box center [857, 144] width 227 height 12
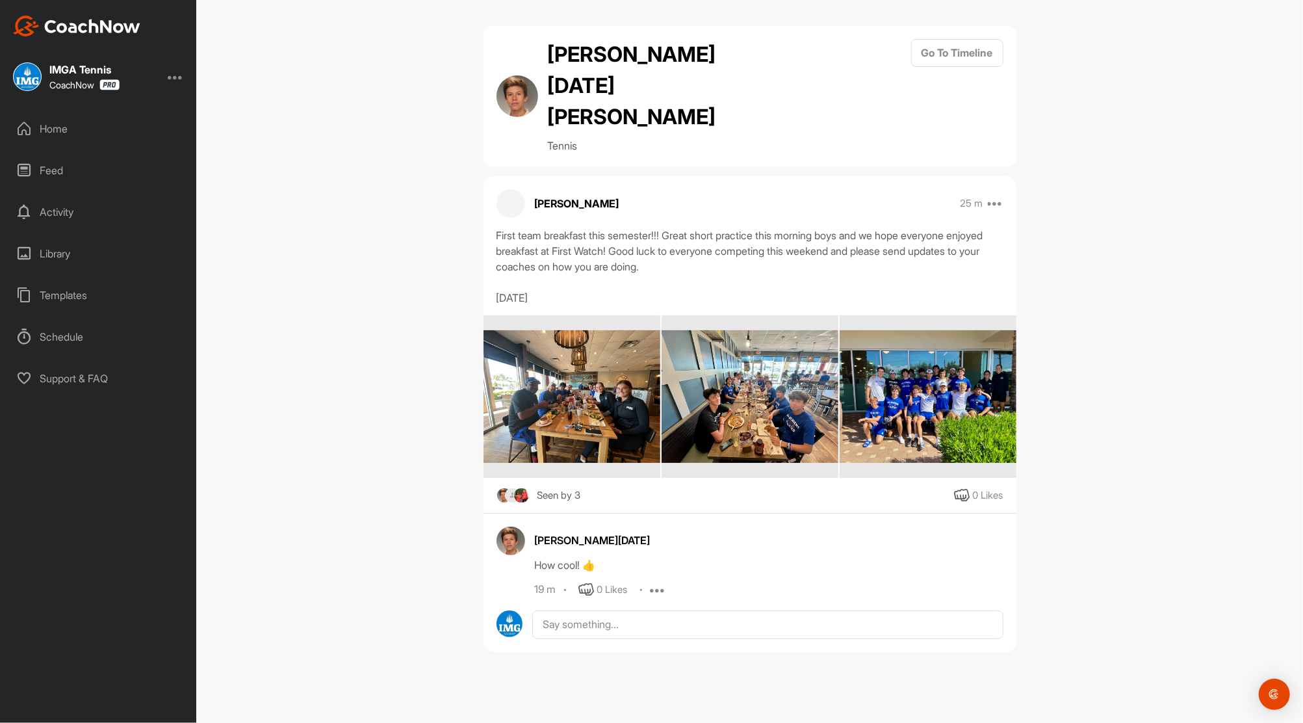
click at [52, 166] on div "Feed" at bounding box center [98, 170] width 183 height 32
